Goal: Task Accomplishment & Management: Manage account settings

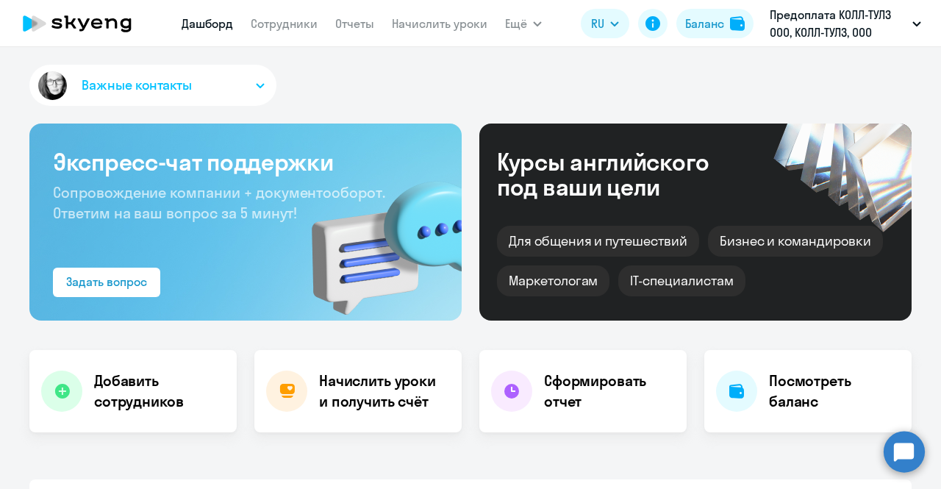
select select "30"
click at [433, 23] on link "Начислить уроки" at bounding box center [440, 23] width 96 height 15
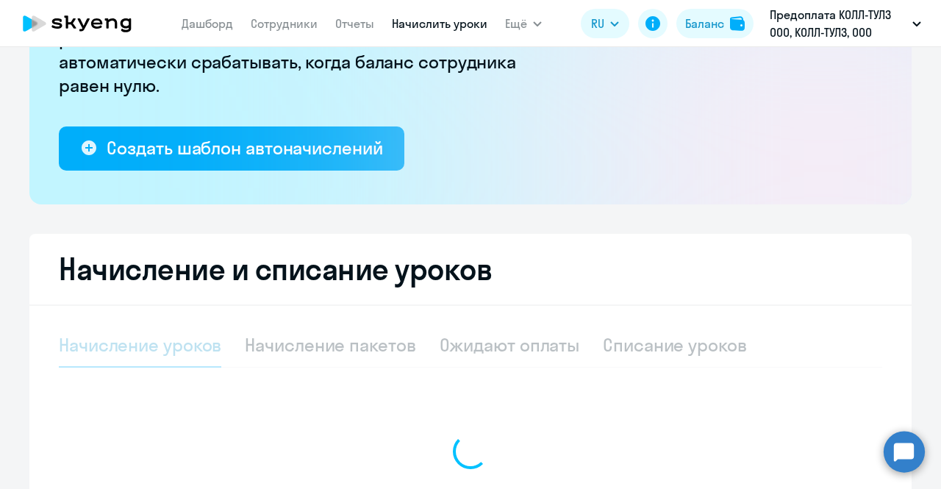
scroll to position [342, 0]
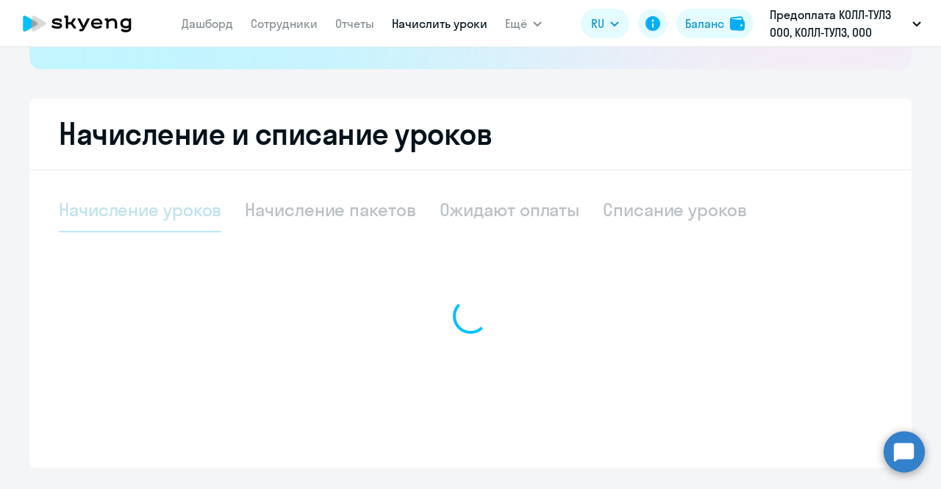
select select "10"
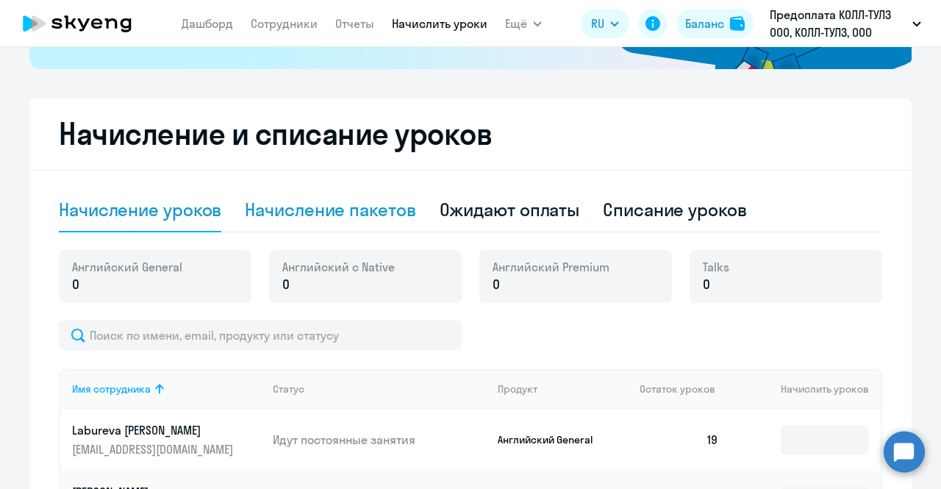
click at [354, 219] on div "Начисление пакетов" at bounding box center [330, 210] width 171 height 24
select select "10"
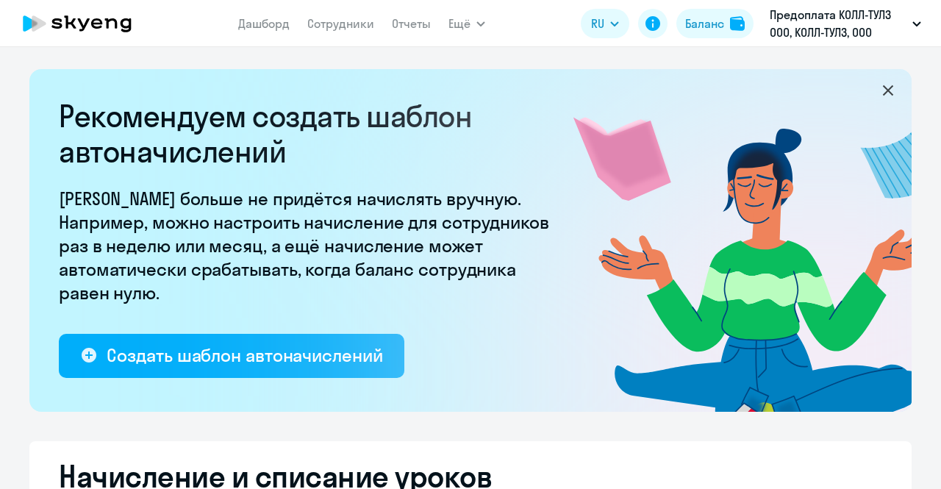
select select "10"
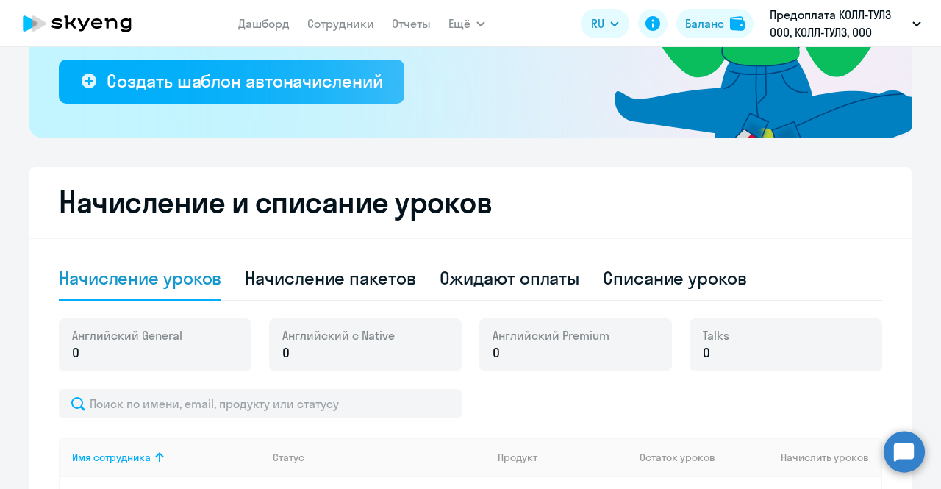
scroll to position [342, 0]
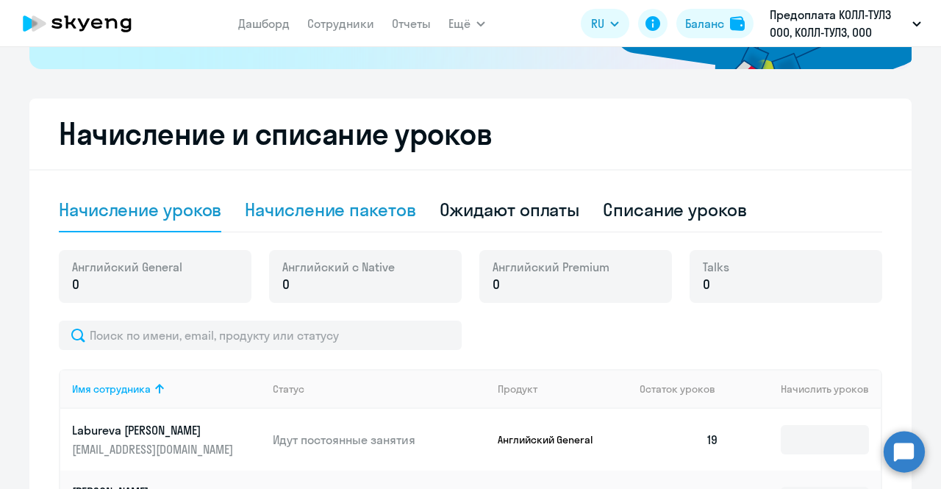
click at [309, 201] on div "Начисление пакетов" at bounding box center [330, 210] width 171 height 24
select select "10"
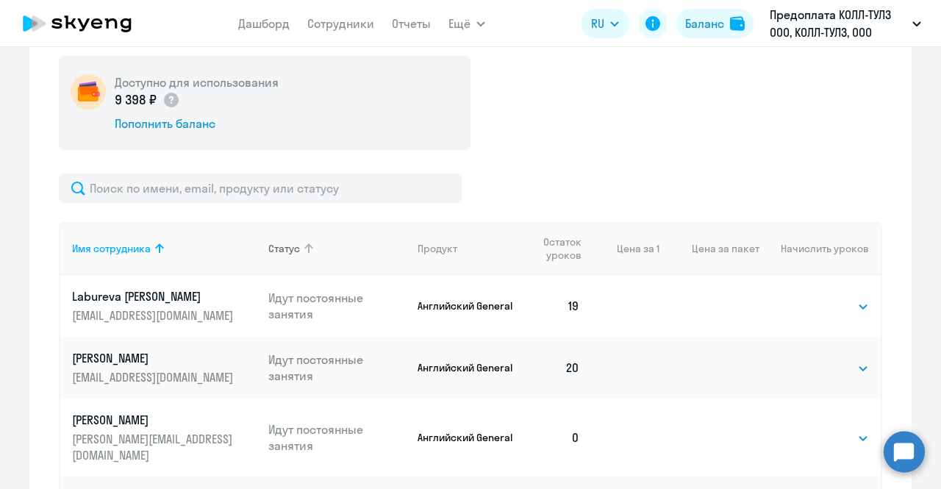
scroll to position [686, 0]
